Goal: Information Seeking & Learning: Find specific fact

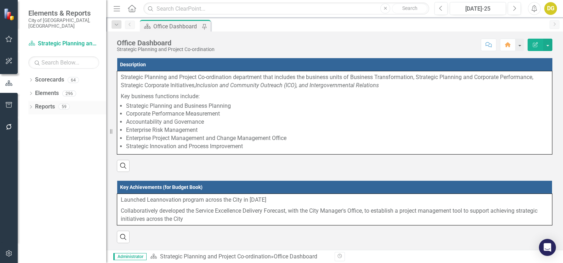
click at [42, 103] on link "Reports" at bounding box center [45, 107] width 20 height 8
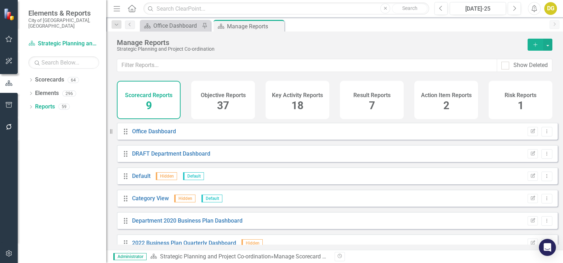
click at [211, 106] on div "Objective Reports 37" at bounding box center [223, 100] width 64 height 38
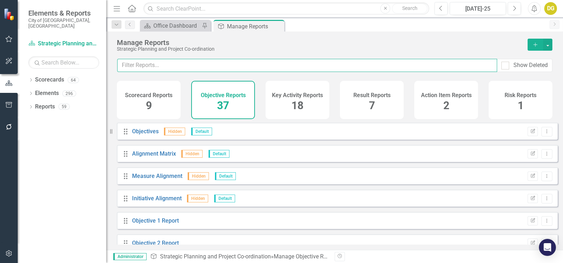
click at [167, 64] on input "text" at bounding box center [307, 65] width 380 height 13
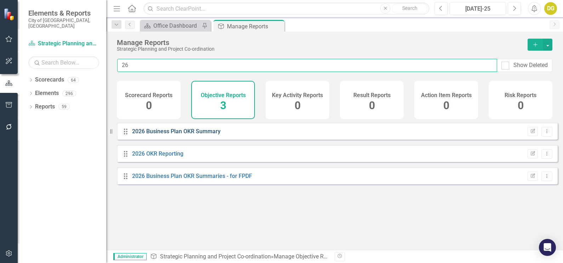
type input "26"
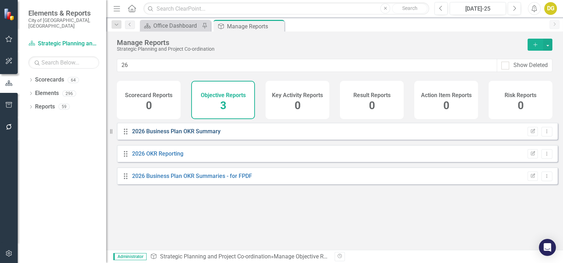
click at [170, 134] on link "2026 Business Plan OKR Summary" at bounding box center [176, 131] width 88 height 7
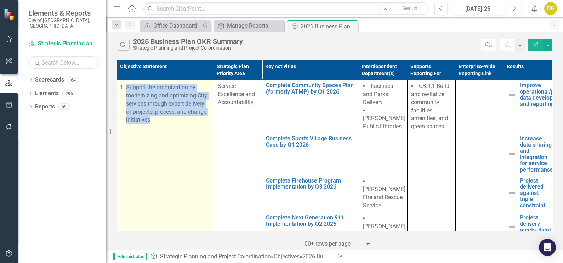
drag, startPoint x: 127, startPoint y: 87, endPoint x: 152, endPoint y: 121, distance: 41.9
click at [152, 121] on li "Support the organization by modernizing and optimizing City services through ex…" at bounding box center [168, 104] width 84 height 40
drag, startPoint x: 152, startPoint y: 121, endPoint x: 137, endPoint y: 97, distance: 28.1
copy span "Support the organization by modernizing and optimizing City services through ex…"
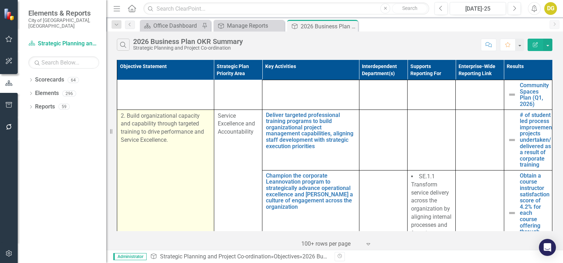
scroll to position [619, 0]
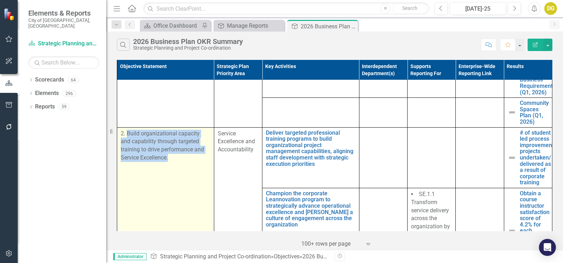
drag, startPoint x: 133, startPoint y: 125, endPoint x: 173, endPoint y: 156, distance: 51.0
drag, startPoint x: 172, startPoint y: 154, endPoint x: 140, endPoint y: 127, distance: 42.0
copy p "Build organizational capacity and capability through targeted training to drive…"
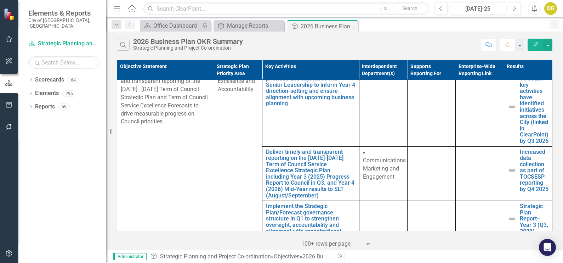
scroll to position [1018, 0]
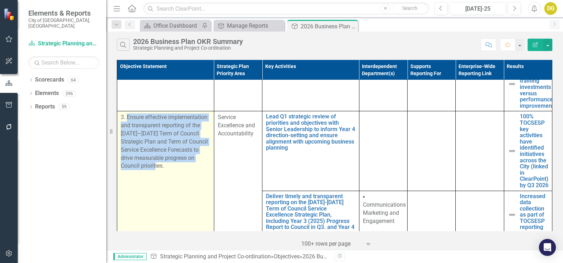
drag, startPoint x: 128, startPoint y: 106, endPoint x: 166, endPoint y: 158, distance: 64.4
click at [166, 158] on p "3. Ensure effective implementation and transparent reporting of the [DATE]–[DAT…" at bounding box center [166, 141] width 90 height 57
drag, startPoint x: 166, startPoint y: 158, endPoint x: 152, endPoint y: 131, distance: 30.1
copy p "Ensure effective implementation and transparent reporting of the [DATE]–[DATE] …"
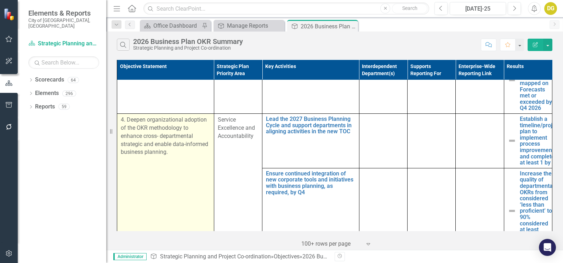
scroll to position [1415, 0]
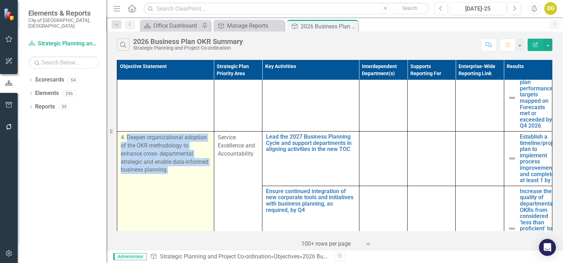
drag, startPoint x: 127, startPoint y: 138, endPoint x: 176, endPoint y: 175, distance: 60.9
click at [176, 174] on p "4. Deepen organizational adoption of the OKR methodology to enhance cross- depa…" at bounding box center [166, 153] width 90 height 40
drag, startPoint x: 176, startPoint y: 175, endPoint x: 150, endPoint y: 151, distance: 35.6
copy p "Deepen organizational adoption of the OKR methodology to enhance cross- departm…"
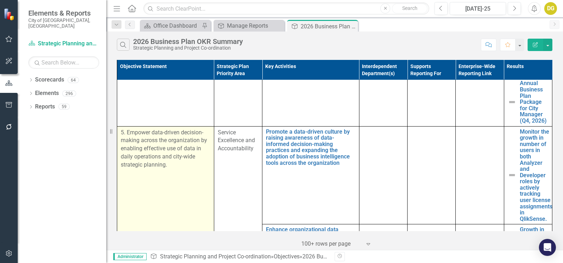
scroll to position [1725, 0]
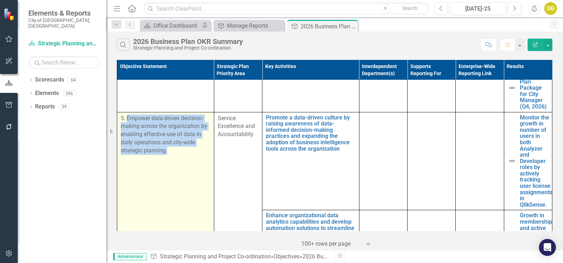
drag, startPoint x: 127, startPoint y: 120, endPoint x: 172, endPoint y: 154, distance: 55.9
click at [172, 154] on p "5. Empower data-driven decision- making across the organization by enabling eff…" at bounding box center [166, 134] width 90 height 40
drag, startPoint x: 172, startPoint y: 154, endPoint x: 159, endPoint y: 133, distance: 24.3
copy p "Empower data-driven decision- making across the organization by enabling effect…"
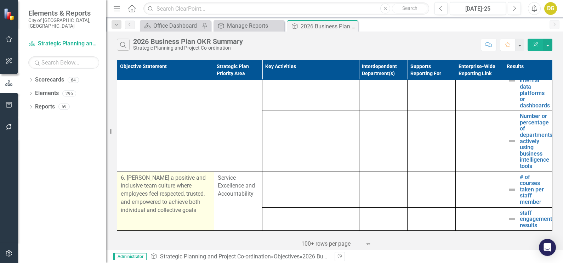
scroll to position [2214, 0]
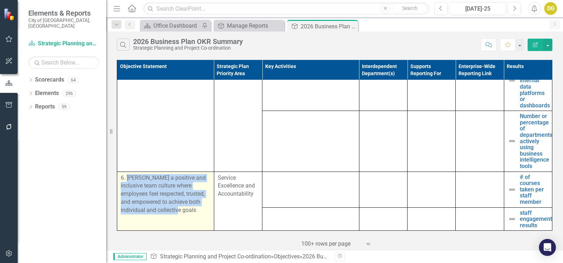
drag, startPoint x: 126, startPoint y: 178, endPoint x: 198, endPoint y: 213, distance: 80.3
click at [198, 213] on p "6. [PERSON_NAME] a positive and inclusive team culture where employees feel res…" at bounding box center [166, 194] width 90 height 40
drag, startPoint x: 198, startPoint y: 213, endPoint x: 153, endPoint y: 189, distance: 51.3
copy p "[PERSON_NAME] a positive and inclusive team culture where employees feel respec…"
